Goal: Find specific page/section: Find specific page/section

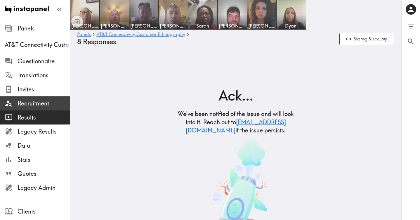
click at [29, 101] on span "Recruitment" at bounding box center [44, 103] width 52 height 8
